Goal: Task Accomplishment & Management: Use online tool/utility

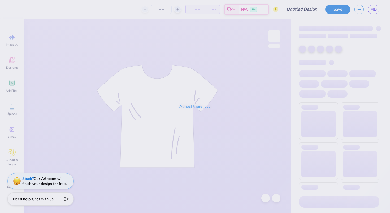
type input "psu zeta"
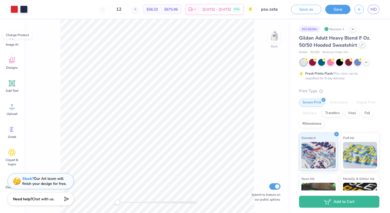
click at [362, 46] on icon at bounding box center [362, 45] width 3 height 3
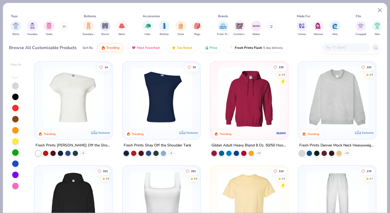
click at [327, 82] on img at bounding box center [336, 98] width 67 height 62
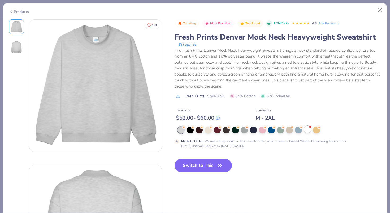
click at [307, 130] on div at bounding box center [307, 129] width 7 height 7
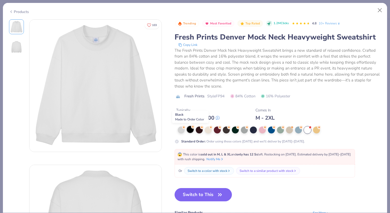
click at [192, 129] on div at bounding box center [190, 129] width 7 height 7
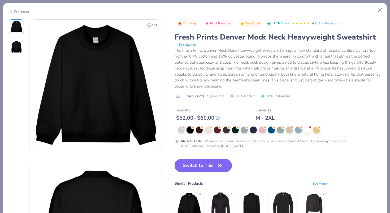
click at [199, 164] on button "Switch to This" at bounding box center [204, 165] width 58 height 13
type input "50"
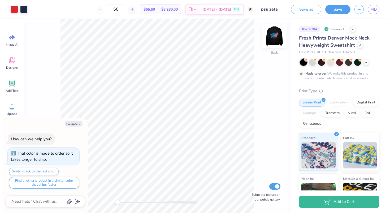
click at [275, 38] on img at bounding box center [274, 35] width 21 height 21
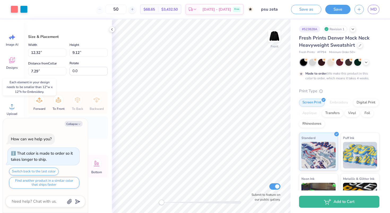
click at [342, 103] on div "Embroidery" at bounding box center [338, 103] width 25 height 8
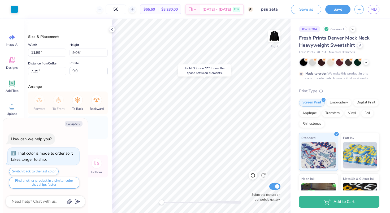
type textarea "x"
type input "10.35"
type input "8.75"
type input "7.67"
type textarea "x"
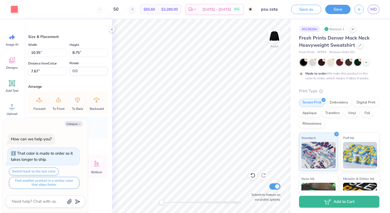
type input "11.59"
type input "9.05"
type input "7.37"
click at [13, 7] on div at bounding box center [14, 8] width 7 height 7
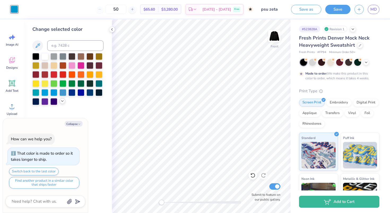
click at [62, 99] on icon at bounding box center [62, 101] width 4 height 4
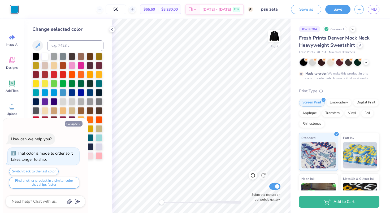
click at [72, 122] on button "Collapse" at bounding box center [74, 124] width 18 height 6
type textarea "x"
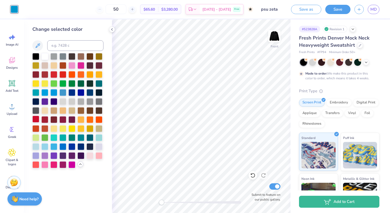
click at [34, 121] on div at bounding box center [35, 119] width 7 height 7
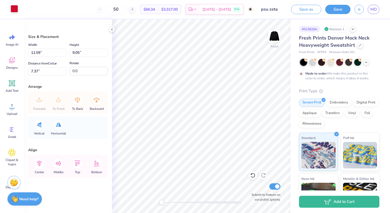
click at [14, 9] on div at bounding box center [14, 8] width 7 height 7
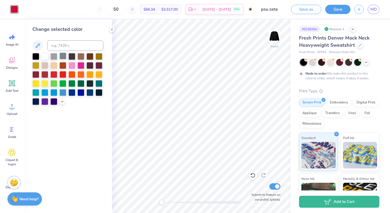
click at [62, 54] on div at bounding box center [62, 56] width 7 height 7
click at [63, 101] on polyline at bounding box center [62, 101] width 2 height 1
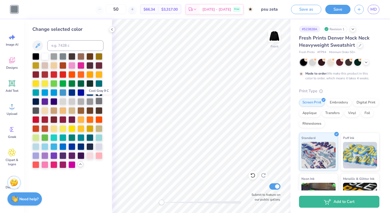
click at [99, 100] on div at bounding box center [98, 101] width 7 height 7
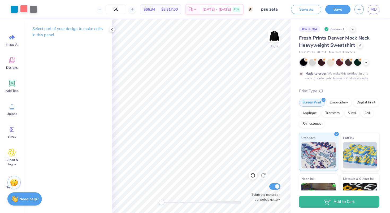
click at [24, 9] on div at bounding box center [23, 8] width 7 height 7
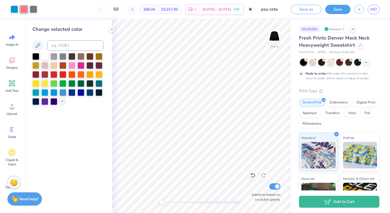
click at [63, 103] on icon at bounding box center [62, 101] width 4 height 4
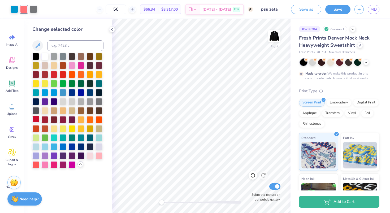
click at [36, 119] on div at bounding box center [35, 119] width 7 height 7
click at [13, 8] on div at bounding box center [14, 8] width 7 height 7
click at [45, 55] on div at bounding box center [44, 56] width 7 height 7
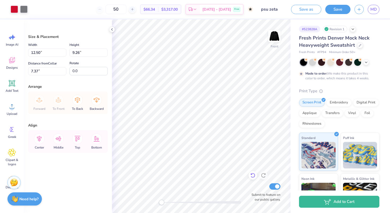
click at [251, 177] on icon at bounding box center [252, 175] width 5 height 5
type input "12.32"
type input "9.05"
click at [251, 175] on icon at bounding box center [251, 174] width 1 height 1
click at [251, 175] on icon at bounding box center [252, 175] width 5 height 5
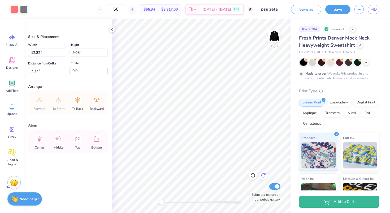
click at [263, 174] on icon at bounding box center [263, 175] width 5 height 5
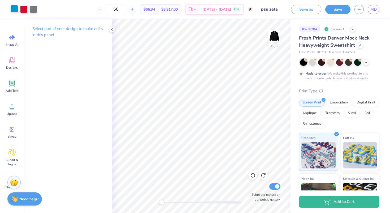
click at [14, 11] on div at bounding box center [14, 8] width 7 height 7
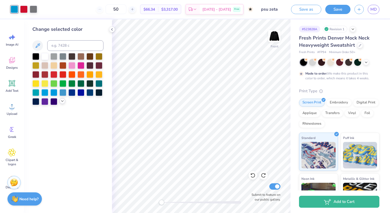
click at [63, 100] on icon at bounding box center [62, 101] width 4 height 4
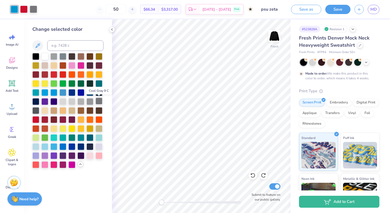
click at [98, 101] on div at bounding box center [98, 101] width 7 height 7
click at [272, 35] on img at bounding box center [274, 35] width 21 height 21
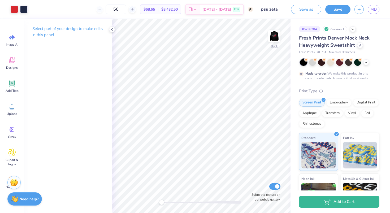
click at [272, 35] on img at bounding box center [274, 36] width 11 height 11
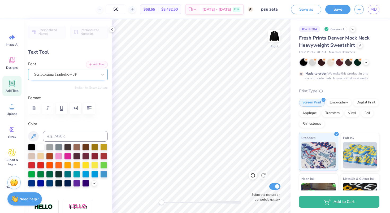
click at [62, 73] on div "Scriptorama Tradeshow JF" at bounding box center [66, 74] width 64 height 8
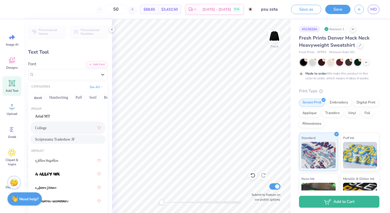
click at [64, 129] on div "College" at bounding box center [68, 128] width 66 height 10
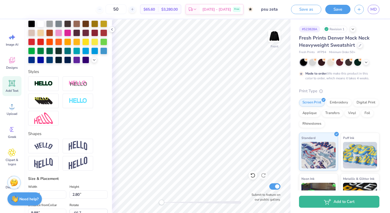
scroll to position [123, 0]
click at [253, 174] on icon at bounding box center [252, 175] width 5 height 5
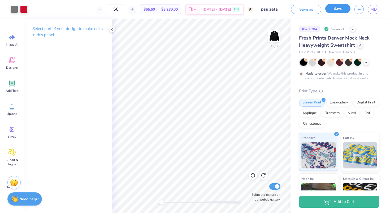
click at [340, 8] on button "Save" at bounding box center [337, 8] width 25 height 9
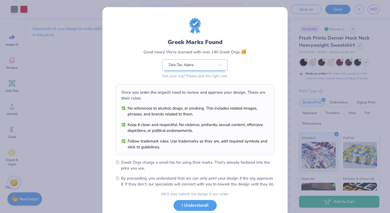
scroll to position [35, 0]
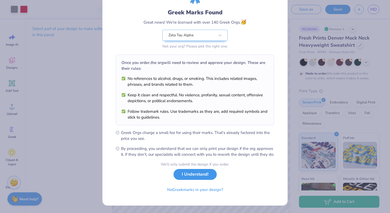
click at [203, 172] on button "I Understand!" at bounding box center [194, 174] width 43 height 11
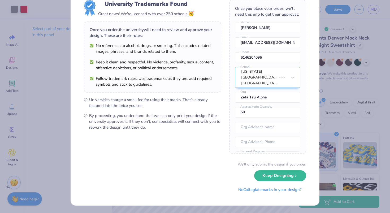
scroll to position [0, 0]
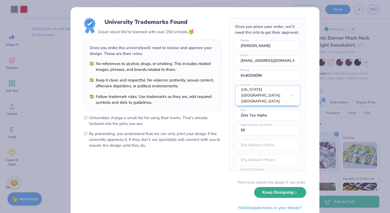
click at [273, 192] on button "Keep Designing" at bounding box center [280, 192] width 52 height 11
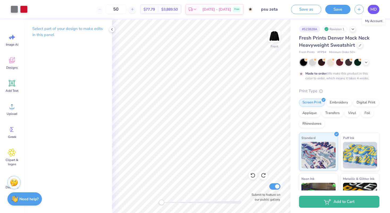
click at [373, 10] on span "MD" at bounding box center [373, 9] width 6 height 6
click at [277, 33] on img at bounding box center [274, 35] width 21 height 21
click at [11, 83] on icon at bounding box center [12, 83] width 5 height 5
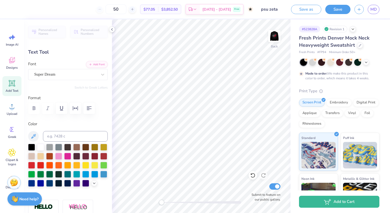
type textarea "O"
type textarea "OHIO AGAINST THE WORLD"
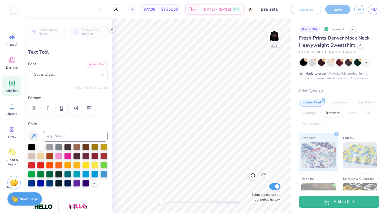
type input "16.27"
type input "0.98"
type input "9.51"
type textarea "OHIO AGAINST THE WORLD"
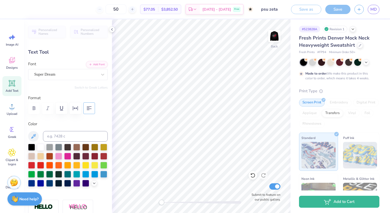
click at [92, 107] on icon "button" at bounding box center [89, 108] width 6 height 6
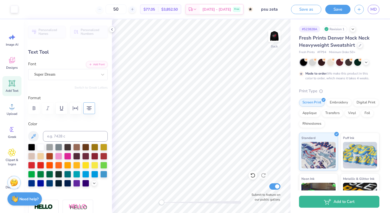
type input "8.81"
type input "2.59"
type input "3.84"
click at [42, 75] on div "Super Dream" at bounding box center [66, 74] width 64 height 8
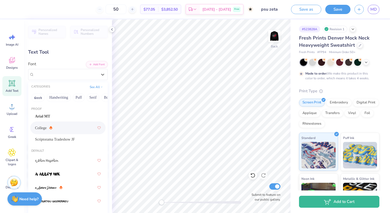
click at [51, 128] on icon at bounding box center [50, 128] width 1 height 1
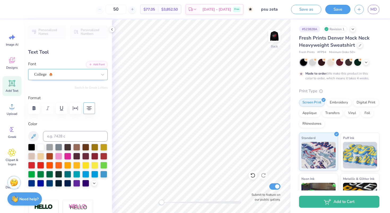
click at [41, 72] on div "College" at bounding box center [66, 74] width 64 height 8
type textarea "OHIO AGAINST THE WORLD"
type input "7.85"
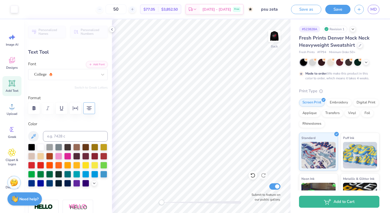
type input "2.55"
type input "3.86"
type textarea "THE WORLD"
type input "6.66"
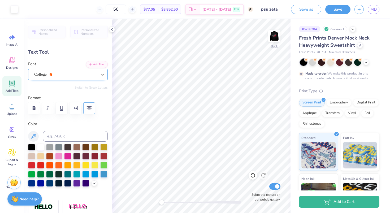
type input "0.92"
type input "4.67"
type textarea "T"
type textarea "84"
type input "3.92"
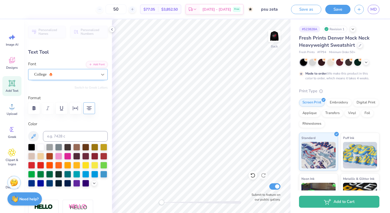
type input "3.05"
click at [334, 104] on div "Embroidery" at bounding box center [338, 102] width 25 height 8
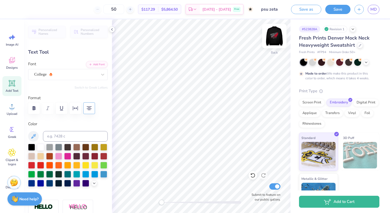
click at [274, 30] on img at bounding box center [274, 35] width 21 height 21
type input "7.54"
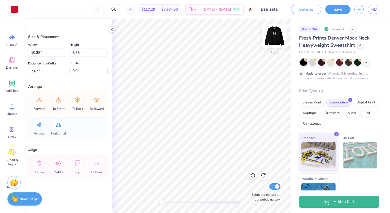
click at [272, 38] on img at bounding box center [274, 35] width 21 height 21
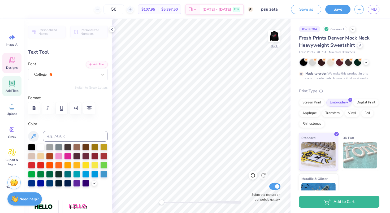
click at [12, 62] on icon at bounding box center [11, 61] width 5 height 4
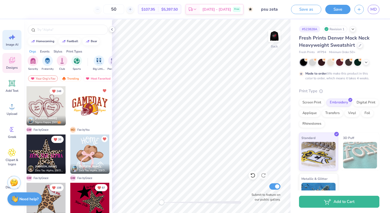
click at [13, 46] on span "Image AI" at bounding box center [12, 44] width 12 height 4
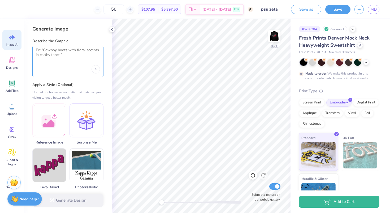
click at [61, 58] on textarea at bounding box center [68, 54] width 64 height 13
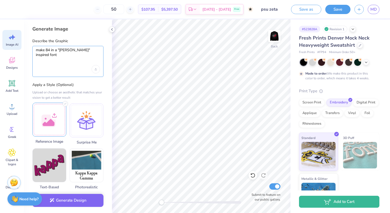
type textarea "make 84 in a "parke" inspired font"
click at [40, 114] on div at bounding box center [49, 120] width 34 height 34
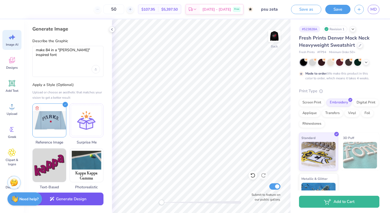
click at [62, 204] on button "Generate Design" at bounding box center [67, 199] width 71 height 13
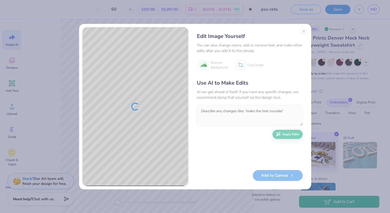
click at [250, 113] on textarea at bounding box center [250, 115] width 106 height 21
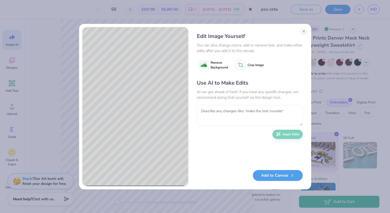
click at [250, 113] on textarea at bounding box center [250, 115] width 106 height 21
type textarea "make colors solid"
click at [294, 136] on button "Apply Edits" at bounding box center [287, 132] width 30 height 9
click at [283, 171] on button "Add to Canvas" at bounding box center [278, 174] width 50 height 11
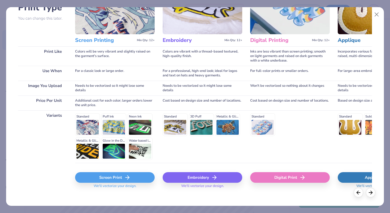
scroll to position [47, 0]
click at [205, 172] on div "Embroidery" at bounding box center [203, 177] width 80 height 11
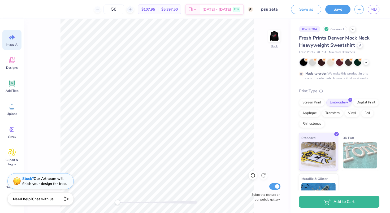
scroll to position [0, 0]
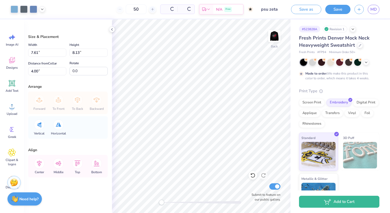
type input "7.61"
type input "8.13"
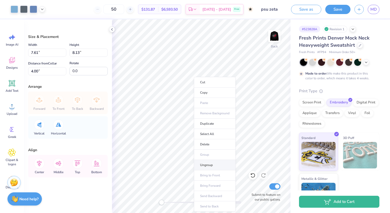
click at [204, 162] on li "Ungroup" at bounding box center [215, 165] width 42 height 10
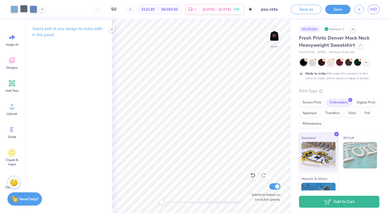
click at [25, 10] on div at bounding box center [23, 8] width 7 height 7
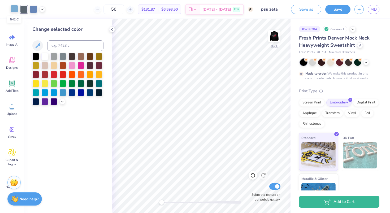
click at [15, 9] on div at bounding box center [14, 8] width 7 height 7
click at [44, 56] on div at bounding box center [44, 56] width 7 height 7
click at [62, 101] on icon at bounding box center [62, 101] width 4 height 4
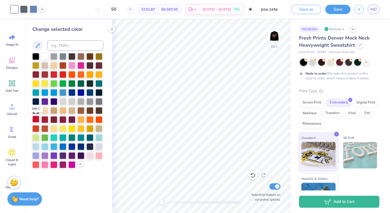
click at [34, 117] on div at bounding box center [35, 119] width 7 height 7
click at [33, 6] on div at bounding box center [33, 8] width 7 height 7
click at [34, 119] on div at bounding box center [35, 119] width 7 height 7
click at [23, 8] on div at bounding box center [23, 8] width 7 height 7
drag, startPoint x: 23, startPoint y: 8, endPoint x: 35, endPoint y: 118, distance: 110.2
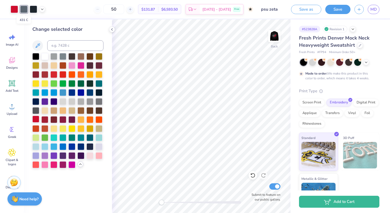
click at [35, 118] on div at bounding box center [35, 119] width 7 height 7
drag, startPoint x: 35, startPoint y: 118, endPoint x: 25, endPoint y: 7, distance: 110.9
click at [25, 7] on div at bounding box center [23, 8] width 7 height 7
click at [36, 117] on div at bounding box center [35, 119] width 7 height 7
click at [33, 9] on div at bounding box center [33, 9] width 7 height 7
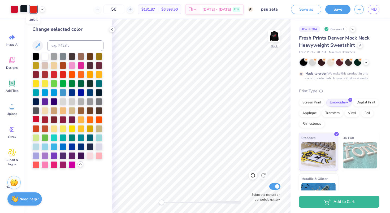
drag, startPoint x: 25, startPoint y: 7, endPoint x: 35, endPoint y: 120, distance: 113.8
click at [35, 120] on div at bounding box center [35, 119] width 7 height 7
click at [32, 8] on div at bounding box center [33, 9] width 7 height 7
click at [36, 119] on div at bounding box center [35, 119] width 7 height 7
drag, startPoint x: 36, startPoint y: 119, endPoint x: 25, endPoint y: 10, distance: 109.8
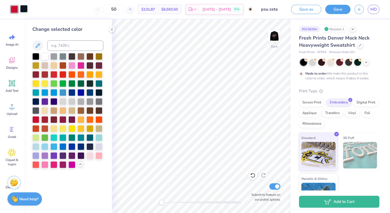
click at [25, 10] on div at bounding box center [23, 8] width 7 height 7
click at [34, 119] on div at bounding box center [35, 119] width 7 height 7
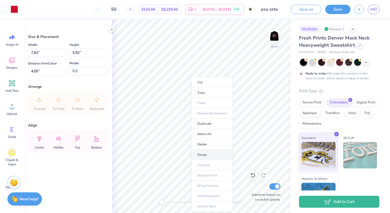
drag, startPoint x: 25, startPoint y: 10, endPoint x: 207, endPoint y: 155, distance: 233.0
click at [207, 155] on li "Group" at bounding box center [212, 155] width 42 height 10
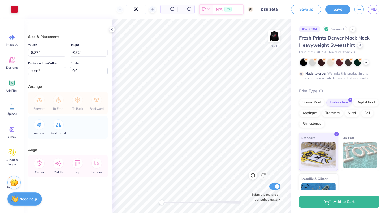
type input "8.77"
type input "6.82"
type input "3.00"
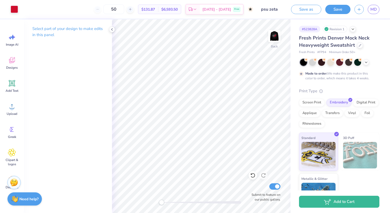
click at [273, 34] on img at bounding box center [274, 36] width 11 height 11
click at [339, 8] on button "Save" at bounding box center [337, 8] width 25 height 9
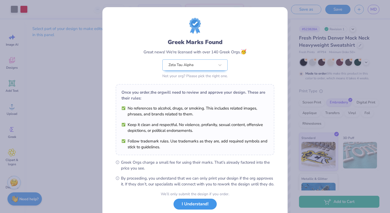
click at [208, 208] on button "I Understand!" at bounding box center [194, 204] width 43 height 11
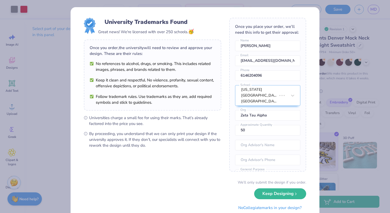
click at [273, 191] on button "Keep Designing" at bounding box center [280, 193] width 52 height 11
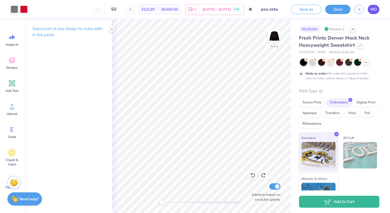
click at [375, 9] on span "MD" at bounding box center [373, 9] width 6 height 6
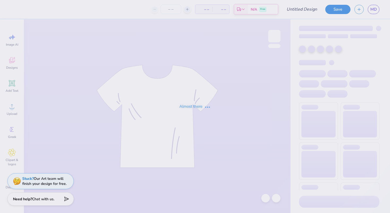
type input "zeta pr hoodie"
type input "12"
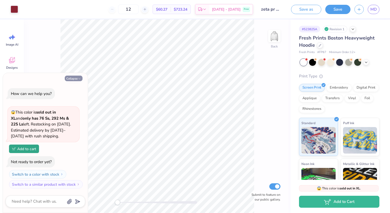
click at [73, 78] on button "Collapse" at bounding box center [74, 79] width 18 height 6
type textarea "x"
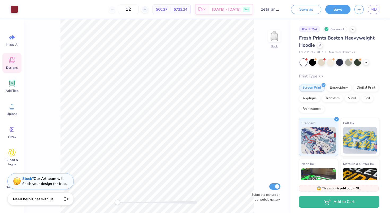
click at [11, 67] on span "Designs" at bounding box center [12, 68] width 12 height 4
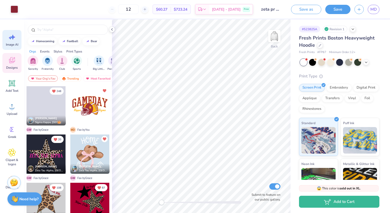
click at [14, 39] on icon at bounding box center [12, 37] width 8 height 8
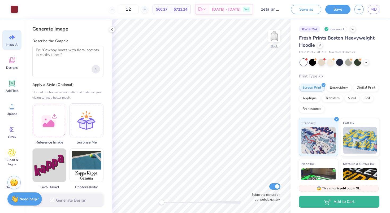
click at [95, 68] on icon "Upload image" at bounding box center [96, 69] width 2 height 2
click at [96, 70] on div "Upload image" at bounding box center [96, 69] width 8 height 8
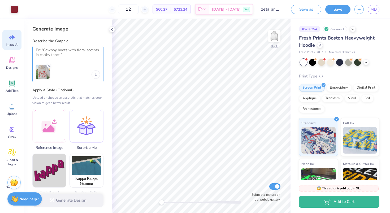
click at [61, 56] on textarea at bounding box center [68, 54] width 64 height 13
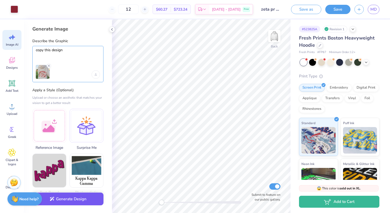
type textarea "copy this design"
click at [74, 201] on button "Generate Design" at bounding box center [67, 199] width 71 height 13
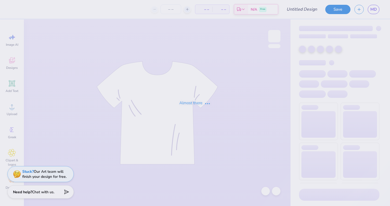
type input "zeta pr hoodie"
type input "12"
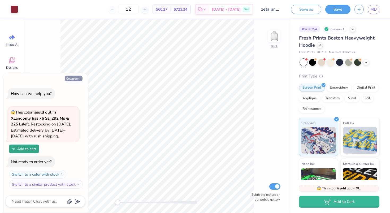
click at [74, 80] on button "Collapse" at bounding box center [74, 79] width 18 height 6
type textarea "x"
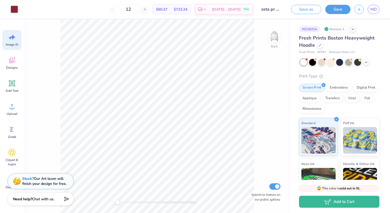
click at [10, 37] on icon at bounding box center [10, 37] width 3 height 3
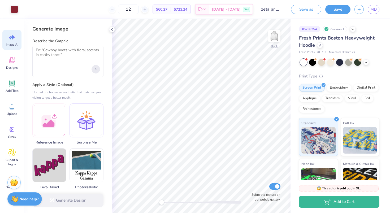
click at [95, 71] on div "Upload image" at bounding box center [96, 69] width 8 height 8
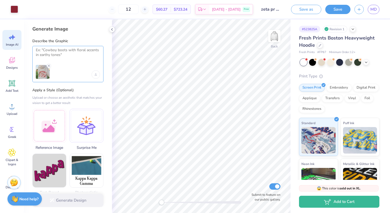
click at [53, 52] on textarea at bounding box center [68, 54] width 64 height 13
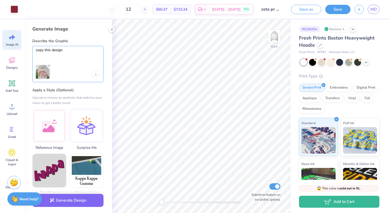
type textarea "copy this design"
click at [66, 205] on div "Generate Design" at bounding box center [68, 201] width 88 height 26
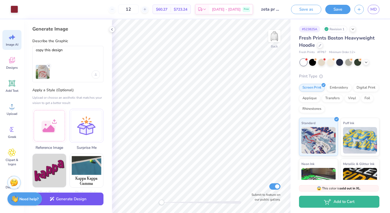
click at [70, 202] on button "Generate Design" at bounding box center [67, 199] width 71 height 13
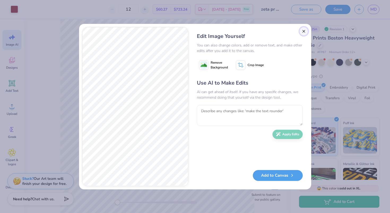
click at [306, 28] on button "Close" at bounding box center [303, 31] width 8 height 8
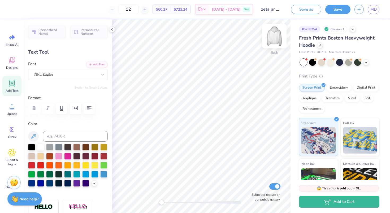
click at [272, 34] on img at bounding box center [274, 35] width 21 height 21
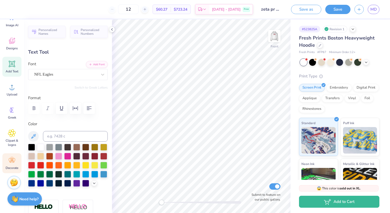
click at [11, 162] on icon at bounding box center [12, 160] width 8 height 8
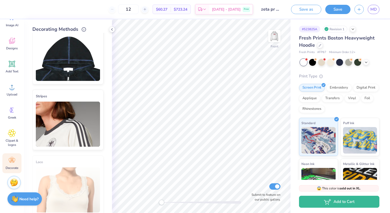
scroll to position [80, 0]
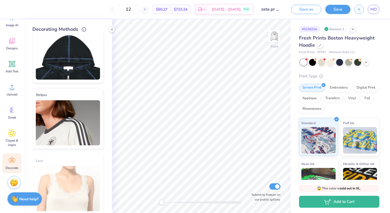
click at [66, 134] on img at bounding box center [68, 122] width 64 height 45
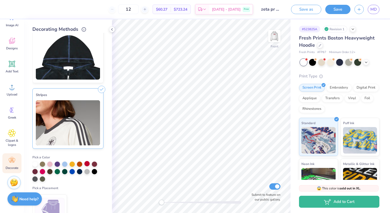
click at [88, 162] on div at bounding box center [86, 163] width 5 height 5
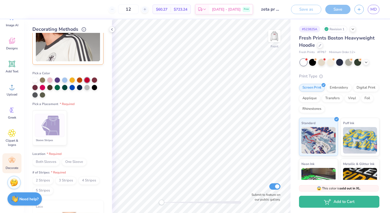
scroll to position [165, 0]
click at [47, 128] on img at bounding box center [50, 125] width 20 height 20
click at [49, 163] on span "Both Sleeves" at bounding box center [45, 162] width 27 height 8
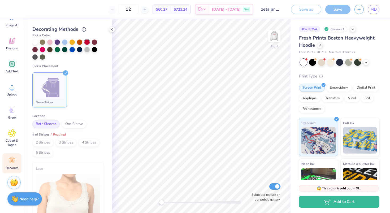
scroll to position [203, 0]
click at [44, 143] on span "2 Stripes" at bounding box center [42, 142] width 21 height 8
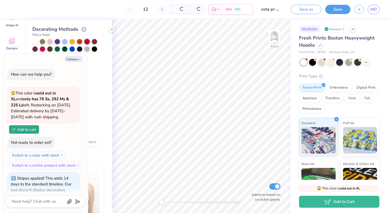
scroll to position [19, 0]
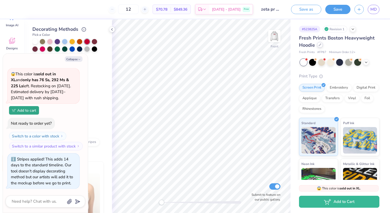
click at [320, 46] on div at bounding box center [320, 45] width 6 height 6
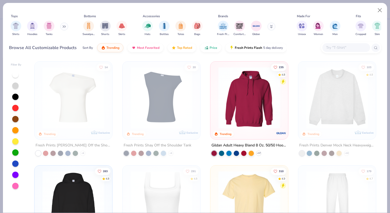
scroll to position [81, 0]
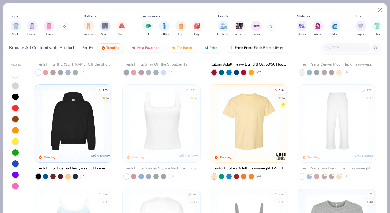
click at [74, 131] on div at bounding box center [141, 121] width 202 height 62
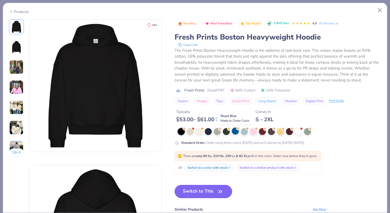
click at [236, 132] on div at bounding box center [235, 131] width 7 height 7
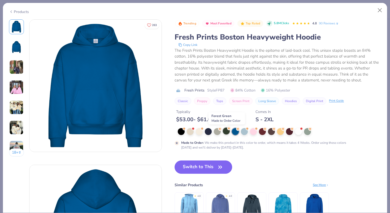
click at [226, 130] on div at bounding box center [226, 131] width 7 height 7
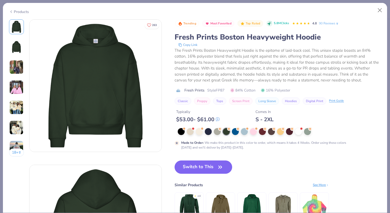
click at [18, 71] on img at bounding box center [16, 67] width 14 height 14
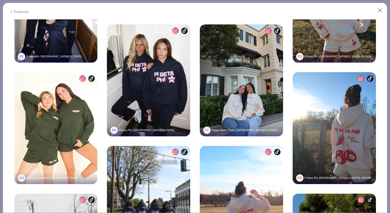
scroll to position [64, 0]
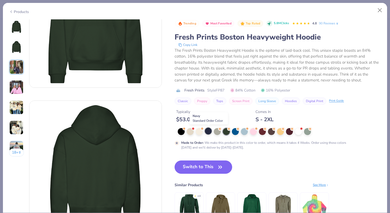
click at [208, 130] on div at bounding box center [208, 131] width 7 height 7
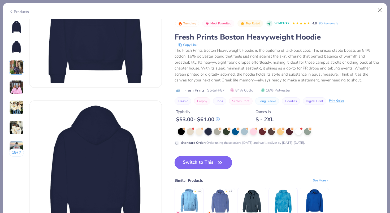
click at [207, 160] on button "Switch to This" at bounding box center [204, 162] width 58 height 13
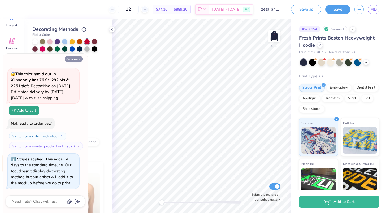
click at [72, 58] on button "Collapse" at bounding box center [74, 59] width 18 height 6
type textarea "x"
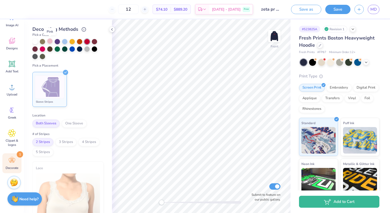
click at [50, 40] on div at bounding box center [49, 40] width 5 height 5
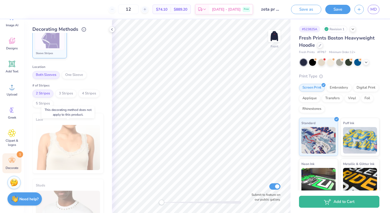
scroll to position [241, 0]
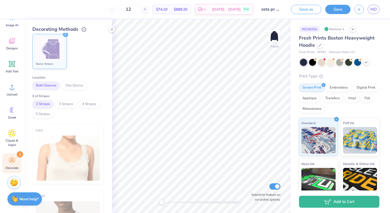
click at [47, 105] on span "2 Stripes" at bounding box center [42, 104] width 21 height 8
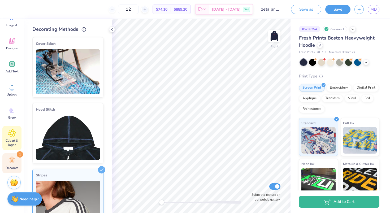
click at [13, 135] on icon at bounding box center [12, 133] width 8 height 8
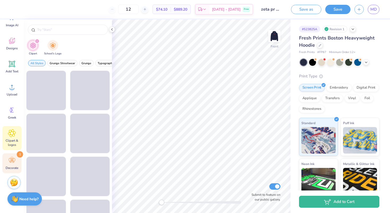
click at [13, 163] on icon at bounding box center [12, 160] width 8 height 8
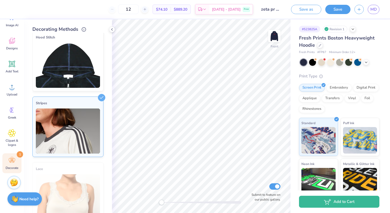
scroll to position [73, 0]
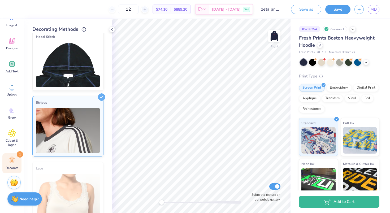
click at [57, 133] on img at bounding box center [68, 130] width 64 height 45
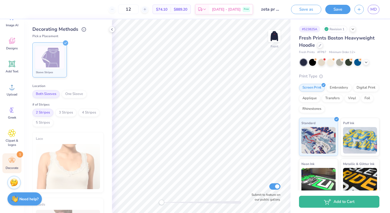
scroll to position [232, 0]
click at [44, 115] on span "2 Stripes" at bounding box center [42, 113] width 21 height 8
click at [273, 34] on img at bounding box center [274, 35] width 21 height 21
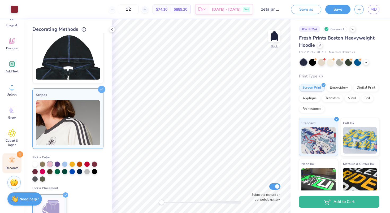
scroll to position [0, 0]
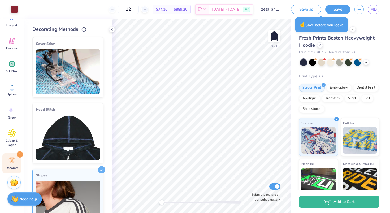
click at [82, 62] on img at bounding box center [68, 71] width 64 height 45
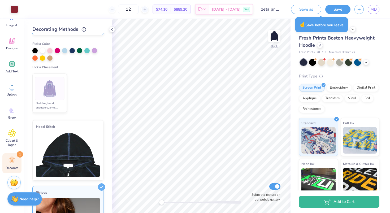
scroll to position [69, 0]
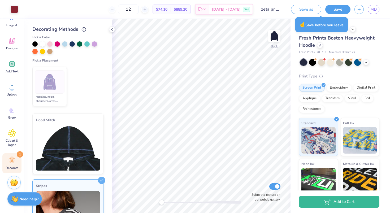
click at [65, 131] on img at bounding box center [68, 147] width 64 height 45
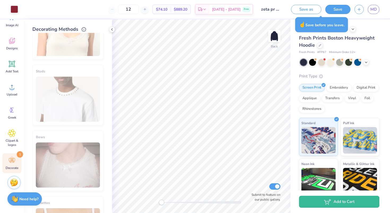
scroll to position [321, 0]
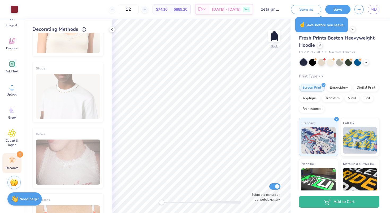
click at [7, 102] on div "Image AI Designs Add Text Upload Greek Clipart & logos Decorate 1" at bounding box center [11, 92] width 19 height 163
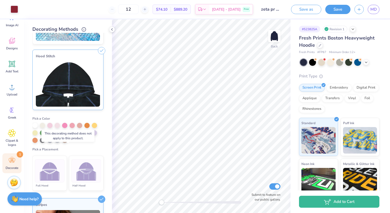
scroll to position [0, 0]
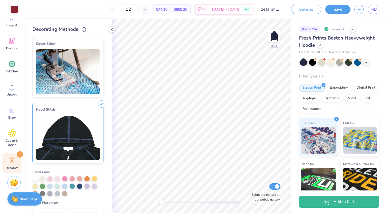
click at [98, 42] on div "Cover Stitch" at bounding box center [68, 44] width 64 height 6
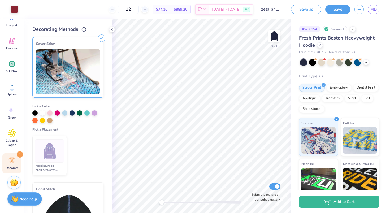
click at [98, 43] on div "Cover Stitch" at bounding box center [68, 44] width 64 height 6
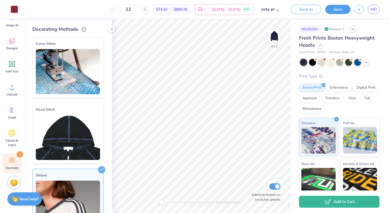
click at [58, 69] on img at bounding box center [68, 71] width 64 height 45
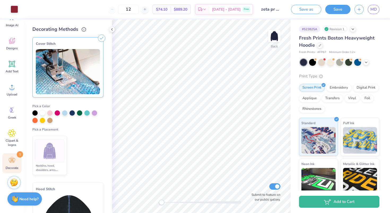
click at [58, 69] on img at bounding box center [68, 71] width 64 height 45
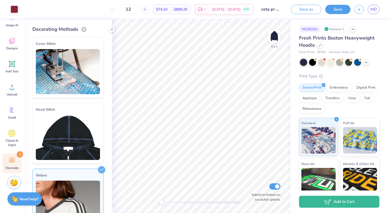
click at [104, 36] on icon at bounding box center [101, 38] width 7 height 7
click at [74, 65] on img at bounding box center [68, 71] width 64 height 45
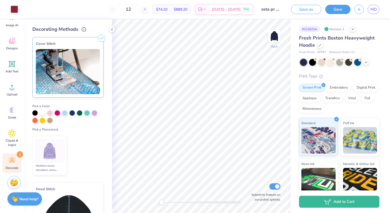
click at [90, 137] on ul "Neckline, hood, shoulders, arms, bottom & hoodie pocket" at bounding box center [67, 156] width 71 height 44
click at [112, 30] on polyline at bounding box center [111, 29] width 1 height 2
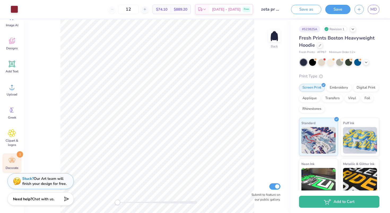
click at [15, 164] on icon at bounding box center [12, 160] width 8 height 8
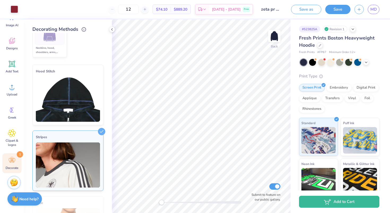
scroll to position [117, 0]
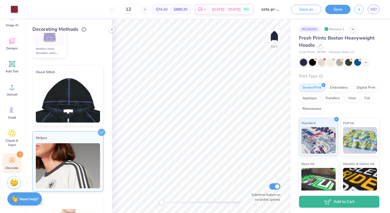
click at [76, 140] on div "Stripes" at bounding box center [68, 138] width 64 height 6
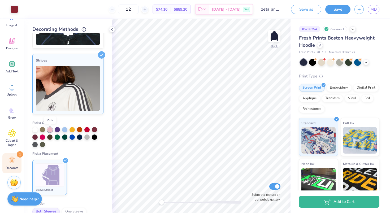
click at [50, 130] on div at bounding box center [49, 129] width 5 height 5
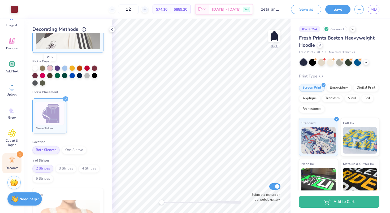
scroll to position [177, 0]
click at [54, 107] on img at bounding box center [50, 113] width 20 height 20
click at [49, 145] on span "Both Sleeves" at bounding box center [45, 149] width 27 height 8
click at [64, 164] on span "3 Stripes" at bounding box center [65, 168] width 21 height 8
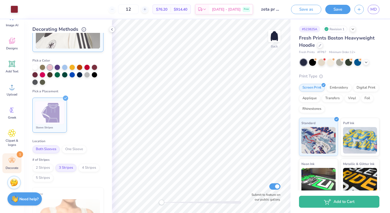
click at [46, 167] on span "2 Stripes" at bounding box center [42, 168] width 21 height 8
click at [271, 37] on img at bounding box center [274, 35] width 21 height 21
click at [334, 87] on div "Embroidery" at bounding box center [338, 87] width 25 height 8
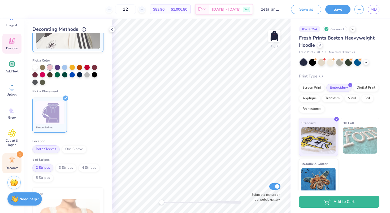
scroll to position [0, 0]
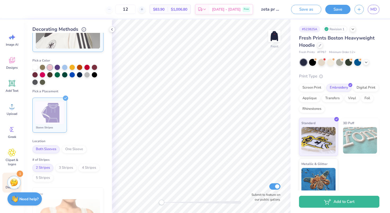
click at [55, 42] on img at bounding box center [68, 25] width 64 height 45
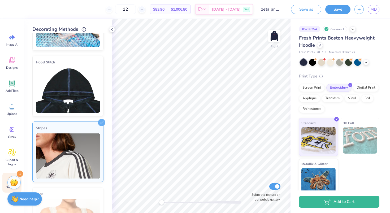
click at [48, 152] on img at bounding box center [68, 155] width 64 height 45
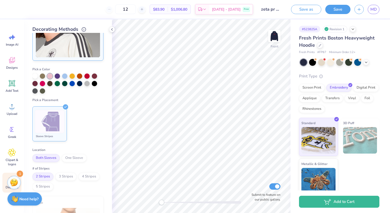
scroll to position [177, 0]
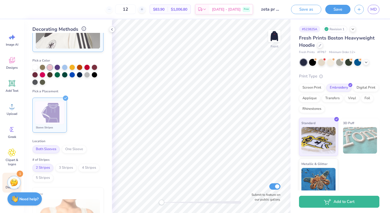
click at [82, 28] on icon at bounding box center [83, 28] width 5 height 5
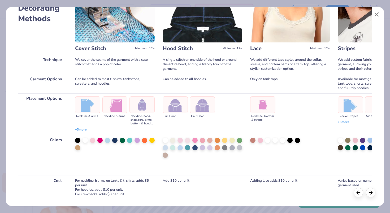
scroll to position [40, 0]
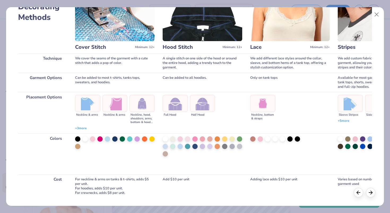
click at [269, 110] on img at bounding box center [263, 104] width 14 height 14
click at [259, 142] on div at bounding box center [260, 138] width 5 height 5
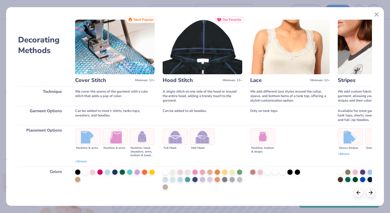
scroll to position [0, 0]
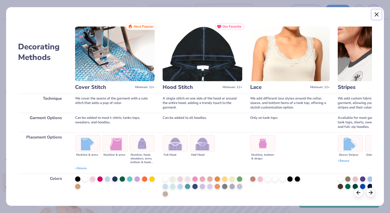
click at [379, 15] on button "Close" at bounding box center [377, 15] width 10 height 10
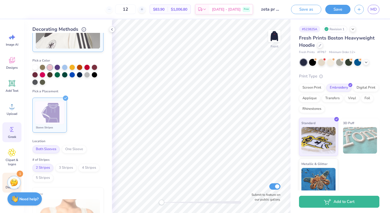
click at [12, 132] on icon at bounding box center [12, 129] width 8 height 8
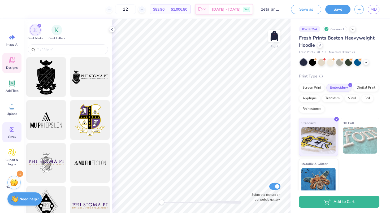
click at [11, 68] on span "Designs" at bounding box center [12, 68] width 12 height 4
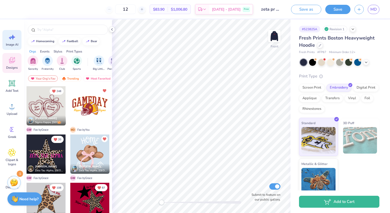
click at [12, 34] on icon at bounding box center [12, 37] width 8 height 8
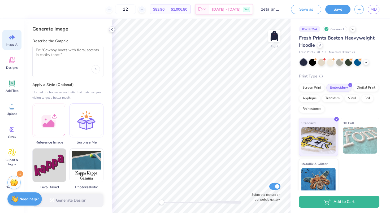
click at [113, 30] on icon at bounding box center [112, 29] width 4 height 4
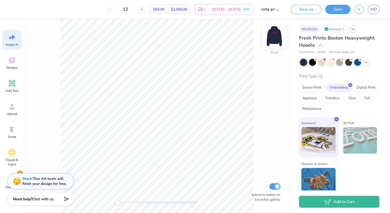
click at [273, 38] on img at bounding box center [274, 35] width 21 height 21
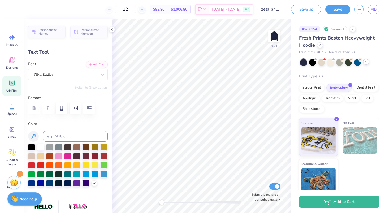
click at [368, 61] on icon at bounding box center [366, 62] width 4 height 4
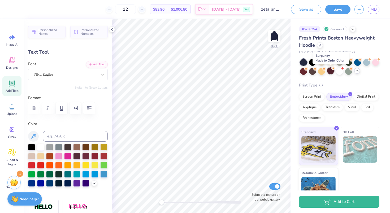
click at [331, 71] on div at bounding box center [330, 70] width 7 height 7
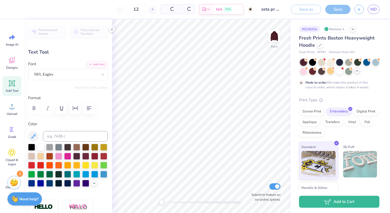
type input "50"
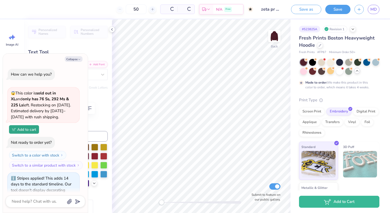
scroll to position [63, 0]
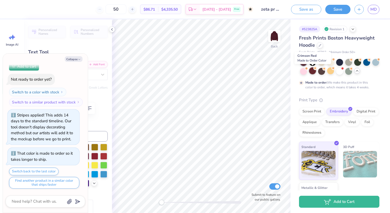
click at [312, 74] on div at bounding box center [312, 70] width 7 height 7
click at [353, 29] on polyline at bounding box center [353, 28] width 2 height 1
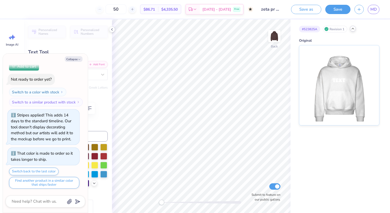
click at [353, 29] on icon at bounding box center [353, 29] width 4 height 4
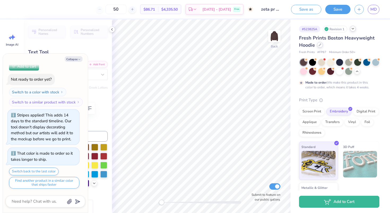
click at [320, 47] on div at bounding box center [320, 45] width 6 height 6
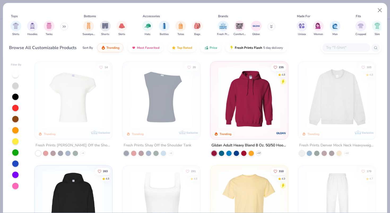
click at [328, 98] on img at bounding box center [336, 98] width 67 height 62
click at [380, 9] on button "Close" at bounding box center [380, 10] width 10 height 10
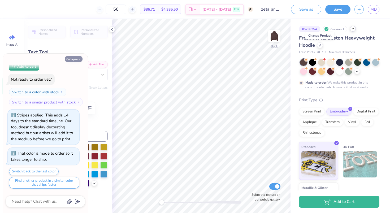
click at [79, 60] on icon "button" at bounding box center [79, 59] width 3 height 3
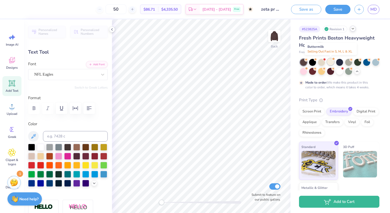
click at [329, 62] on div at bounding box center [330, 61] width 7 height 7
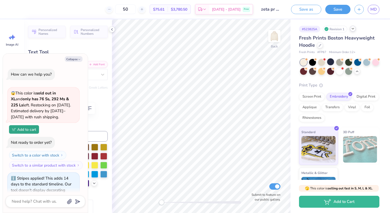
scroll to position [173, 0]
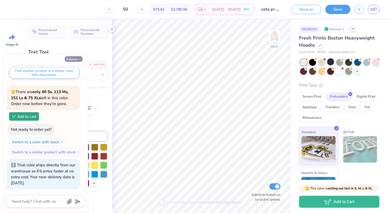
drag, startPoint x: 73, startPoint y: 61, endPoint x: 78, endPoint y: 59, distance: 5.2
click at [73, 61] on button "Collapse" at bounding box center [74, 59] width 18 height 6
click at [78, 59] on icon "button" at bounding box center [79, 59] width 3 height 3
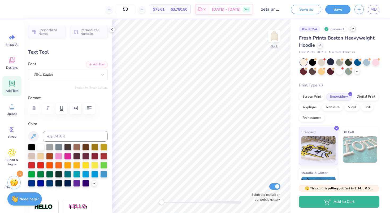
type textarea "x"
click at [78, 59] on div "Personalized Names Personalized Numbers Text Tool Add Font Font NFL Eagles Swit…" at bounding box center [68, 116] width 88 height 194
click at [330, 61] on div at bounding box center [330, 61] width 7 height 7
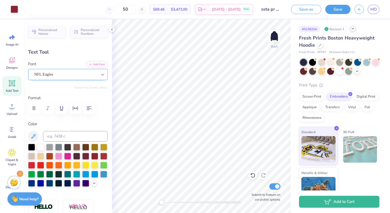
type input "3.72"
type input "0.96"
type input "6.47"
type input "0.0"
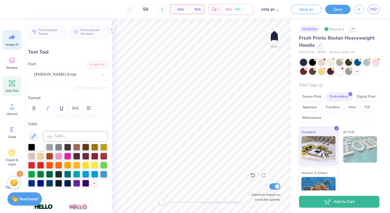
click at [14, 44] on span "Image AI" at bounding box center [12, 44] width 12 height 4
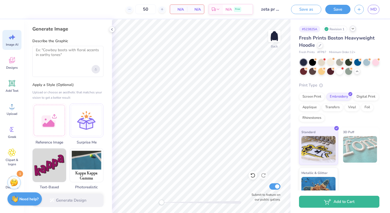
click at [94, 68] on div "Upload image" at bounding box center [96, 69] width 8 height 8
click at [96, 69] on icon "Upload image" at bounding box center [96, 69] width 2 height 2
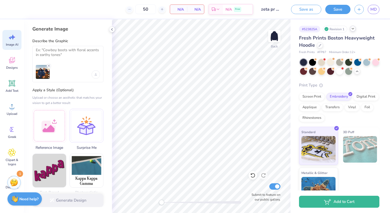
click at [43, 70] on img at bounding box center [43, 72] width 14 height 14
click at [49, 134] on div at bounding box center [49, 125] width 34 height 34
click at [52, 54] on textarea at bounding box center [68, 54] width 64 height 13
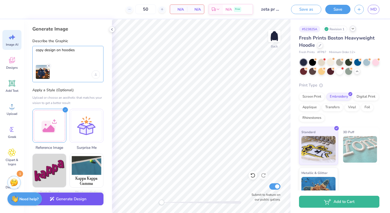
type textarea "copy design on hoodies"
click at [88, 200] on button "Generate Design" at bounding box center [67, 199] width 71 height 13
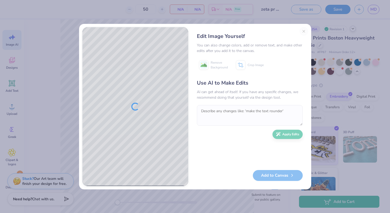
click at [218, 106] on textarea at bounding box center [250, 115] width 106 height 21
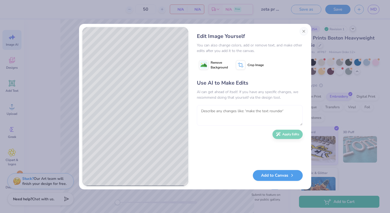
click at [218, 106] on textarea at bounding box center [250, 115] width 106 height 21
type textarea "r"
type textarea "just show the actual design, not the hoodie itself"
click at [282, 133] on button "Apply Edits" at bounding box center [287, 132] width 30 height 9
click at [206, 65] on image at bounding box center [204, 65] width 6 height 6
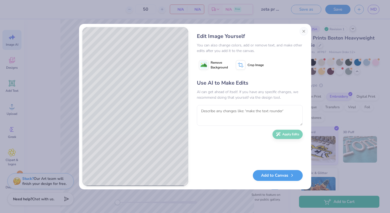
click at [241, 64] on icon at bounding box center [241, 65] width 10 height 10
click at [192, 44] on div "Edit Image Yourself You can also change colors, add or remove text, and make ot…" at bounding box center [195, 106] width 226 height 159
click at [218, 146] on div "Use AI to Make Edits AI can get ahead of itself. If you have any specific chang…" at bounding box center [250, 122] width 106 height 86
click at [247, 111] on textarea at bounding box center [250, 115] width 106 height 21
click at [250, 64] on icon at bounding box center [250, 64] width 3 height 3
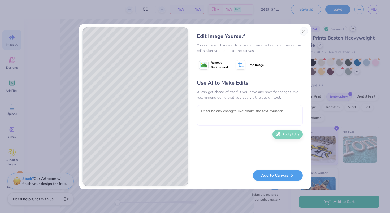
click at [228, 114] on textarea at bounding box center [250, 115] width 106 height 21
type textarea "remove navy background, just make the background transparent"
click at [291, 133] on button "Apply Edits" at bounding box center [287, 132] width 30 height 9
click at [204, 64] on image at bounding box center [204, 65] width 6 height 6
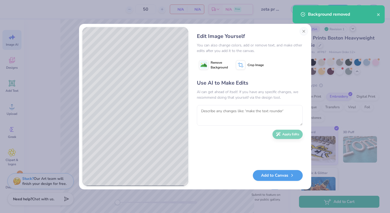
click at [204, 64] on image at bounding box center [204, 65] width 6 height 6
click at [217, 110] on textarea at bounding box center [250, 115] width 106 height 21
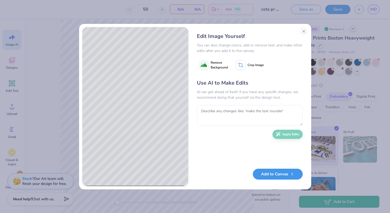
click at [285, 174] on button "Add to Canvas" at bounding box center [278, 174] width 50 height 11
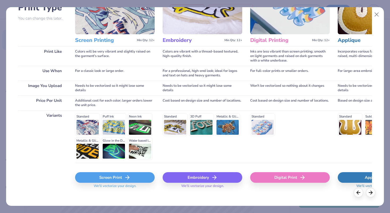
scroll to position [47, 0]
click at [197, 172] on div "Embroidery" at bounding box center [203, 177] width 80 height 11
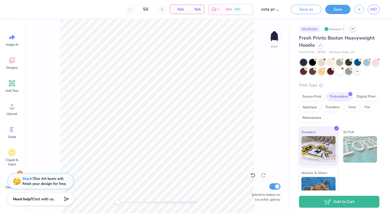
scroll to position [0, 0]
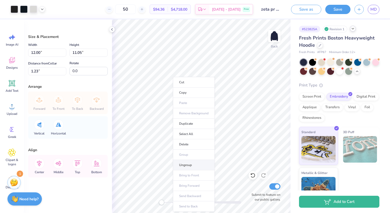
click at [188, 167] on li "Ungroup" at bounding box center [194, 165] width 42 height 10
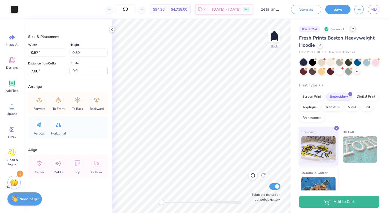
click at [113, 29] on icon at bounding box center [112, 29] width 4 height 4
type input "1.78"
type input "3.04"
type input "6.10"
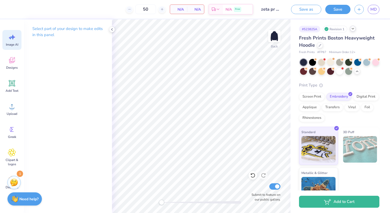
click at [12, 34] on icon at bounding box center [12, 37] width 8 height 8
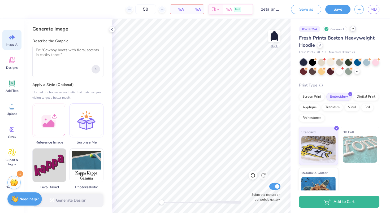
click at [94, 68] on div "Upload image" at bounding box center [96, 69] width 8 height 8
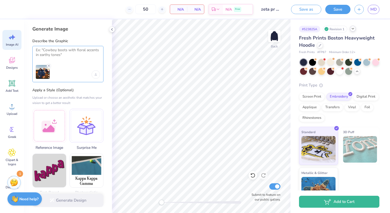
click at [46, 52] on textarea at bounding box center [68, 54] width 64 height 13
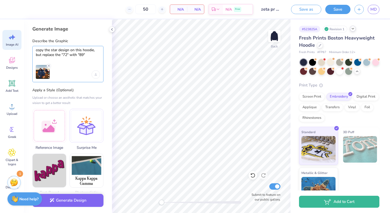
click at [90, 55] on textarea "copy the star design on this hoodie, but replace the "72" with "89"" at bounding box center [68, 54] width 64 height 13
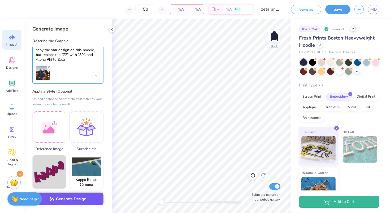
type textarea "copy the star design on this hoodie, but replace the "72" with "89", and Alpha …"
click at [85, 203] on button "Generate Design" at bounding box center [67, 199] width 71 height 13
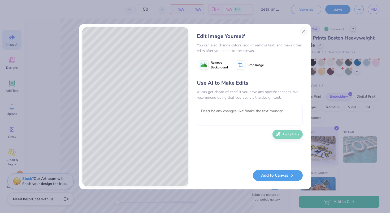
click at [215, 115] on textarea at bounding box center [250, 115] width 106 height 21
type textarea "remove the zeta and 89"
click at [287, 132] on button "Apply Edits" at bounding box center [287, 132] width 30 height 9
click at [281, 174] on button "Add to Canvas" at bounding box center [278, 174] width 50 height 11
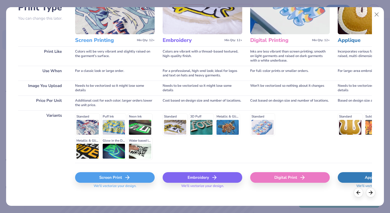
scroll to position [47, 0]
click at [208, 172] on div "Embroidery" at bounding box center [203, 177] width 80 height 11
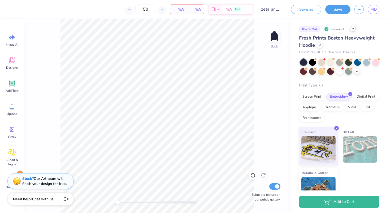
scroll to position [0, 0]
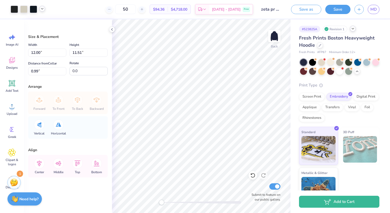
click at [41, 8] on polyline at bounding box center [42, 8] width 2 height 1
click at [32, 22] on div at bounding box center [31, 22] width 7 height 7
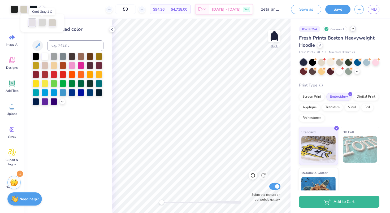
click at [45, 23] on div at bounding box center [41, 22] width 7 height 7
click at [33, 21] on div at bounding box center [31, 22] width 7 height 7
click at [62, 101] on icon at bounding box center [62, 101] width 4 height 4
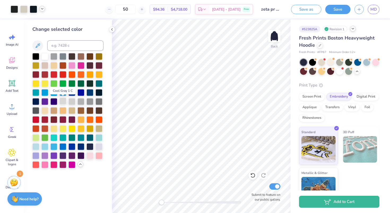
click at [63, 100] on div at bounding box center [62, 101] width 7 height 7
click at [25, 9] on div at bounding box center [23, 8] width 7 height 7
click at [62, 100] on div at bounding box center [62, 101] width 7 height 7
click at [44, 8] on icon at bounding box center [42, 9] width 4 height 4
click at [42, 22] on div at bounding box center [41, 22] width 7 height 7
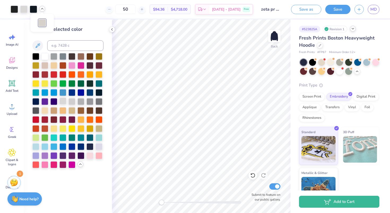
click at [63, 102] on div at bounding box center [62, 101] width 7 height 7
click at [15, 8] on div at bounding box center [14, 8] width 7 height 7
click at [62, 102] on div at bounding box center [62, 101] width 7 height 7
click at [251, 175] on icon at bounding box center [251, 174] width 1 height 1
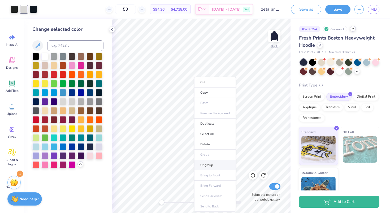
click at [207, 162] on li "Ungroup" at bounding box center [215, 165] width 42 height 10
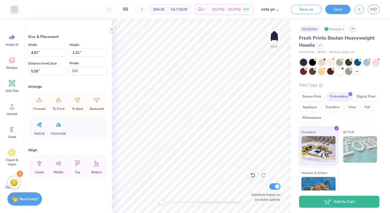
type input "8.43"
type input "9.72"
type input "1.91"
click at [255, 175] on icon at bounding box center [252, 175] width 5 height 5
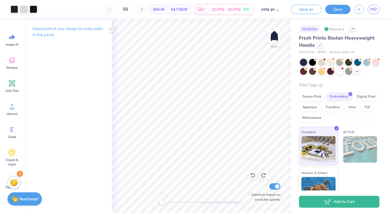
click at [112, 30] on polyline at bounding box center [111, 29] width 1 height 2
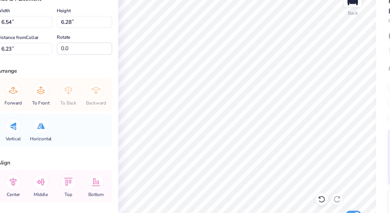
type input "6.54"
type input "6.28"
type input "6.23"
type input "9.87"
type input "6.23"
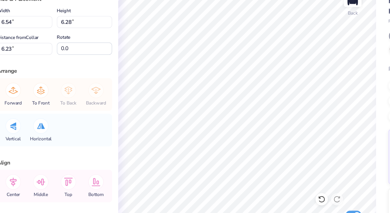
type input "5.47"
click at [250, 173] on icon at bounding box center [252, 175] width 5 height 5
click at [55, 102] on icon at bounding box center [58, 100] width 11 height 11
type input "5.81"
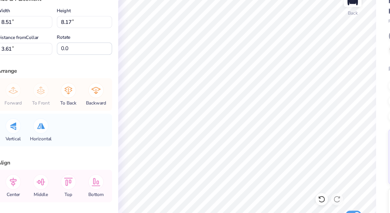
type input "8.51"
type input "8.17"
type input "8.83"
type input "8.47"
type input "2.67"
